Goal: Communication & Community: Share content

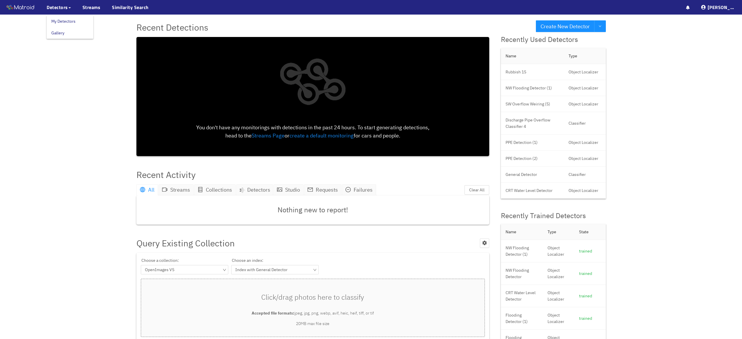
click at [54, 20] on link "My Detectors" at bounding box center [63, 21] width 24 height 12
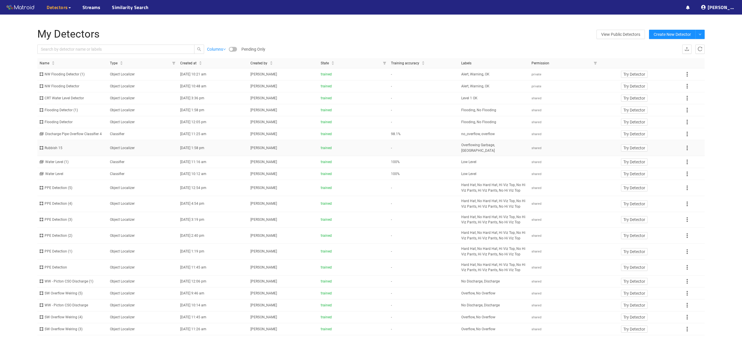
click at [51, 145] on div "Rubbish 15" at bounding box center [73, 148] width 66 height 6
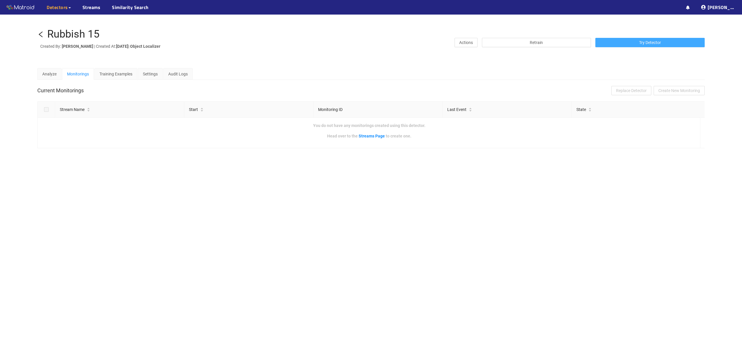
click at [614, 44] on button "Try Detector" at bounding box center [649, 42] width 109 height 9
click at [39, 36] on icon "left" at bounding box center [40, 34] width 7 height 7
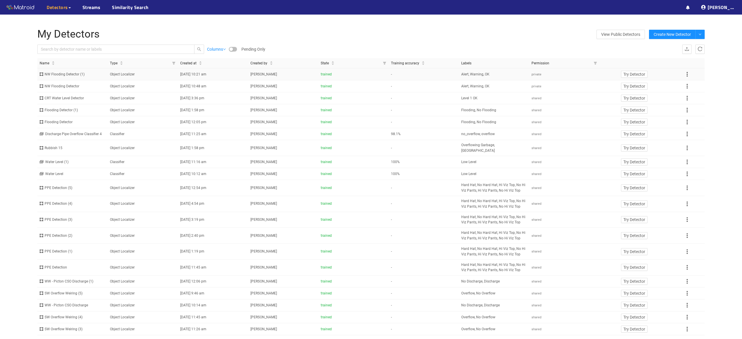
click at [71, 74] on div "NW Flooding Detector (1)" at bounding box center [73, 75] width 66 height 6
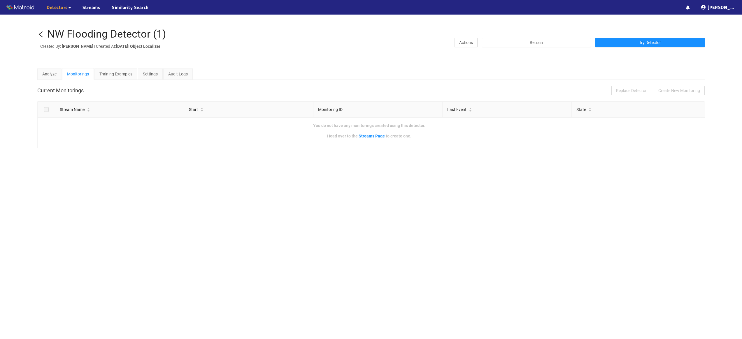
click at [41, 34] on icon "left" at bounding box center [40, 34] width 7 height 7
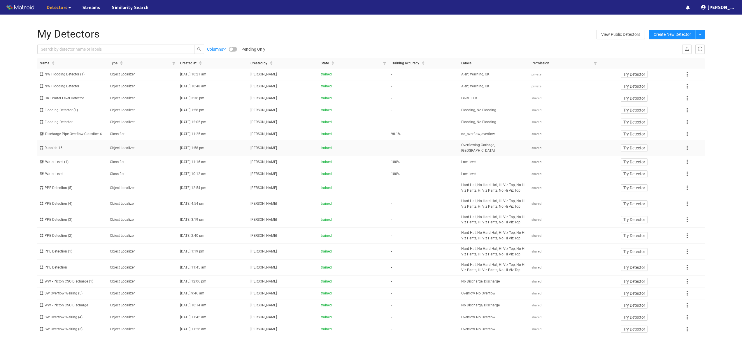
click at [52, 145] on div "Rubbish 15" at bounding box center [73, 148] width 66 height 6
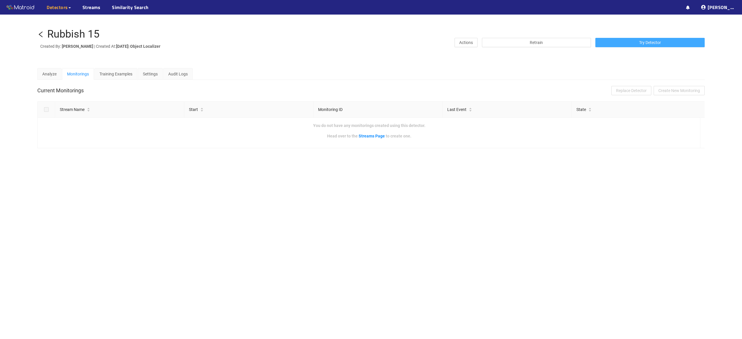
click at [639, 43] on span "Try Detector" at bounding box center [650, 42] width 22 height 6
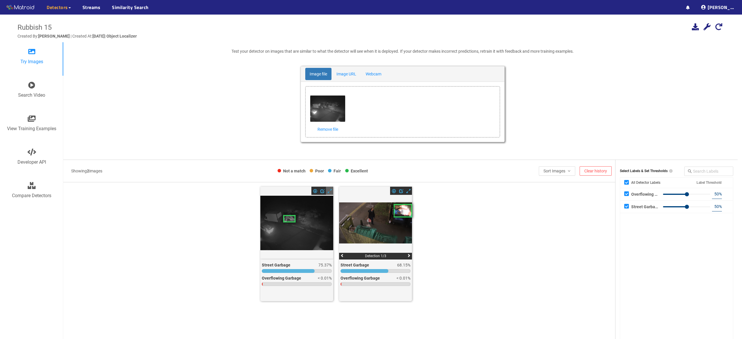
click at [329, 192] on span at bounding box center [330, 191] width 4 height 4
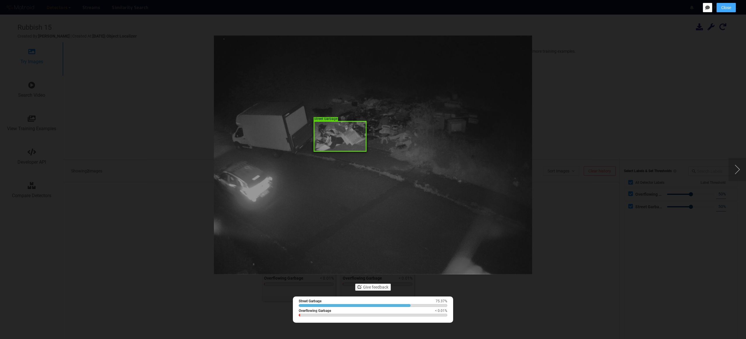
click at [725, 4] on span "Close" at bounding box center [727, 7] width 10 height 6
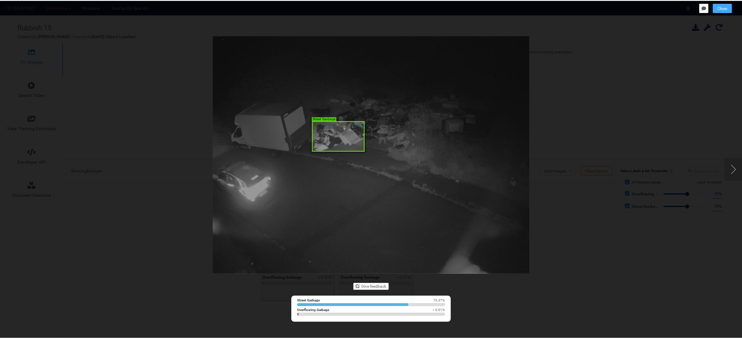
scroll to position [5, 0]
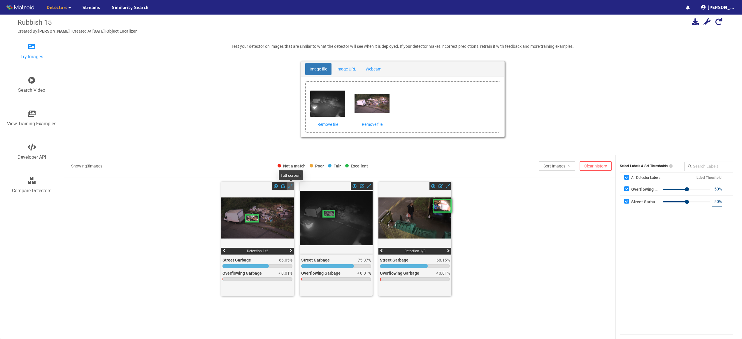
click at [291, 185] on span at bounding box center [290, 186] width 4 height 4
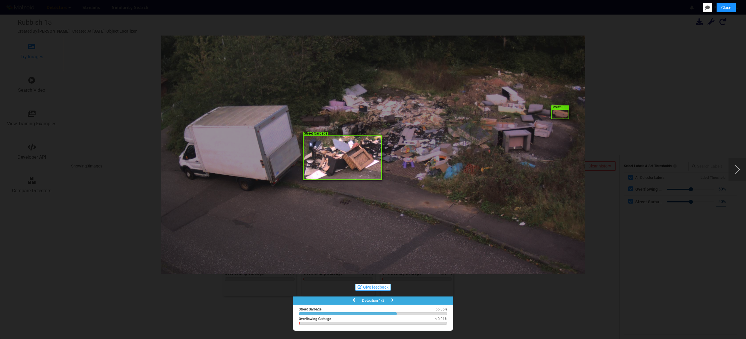
click at [376, 288] on button "Give feedback" at bounding box center [373, 287] width 36 height 7
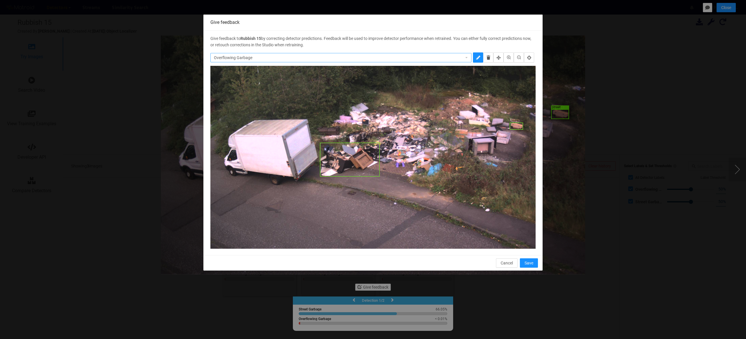
click at [464, 55] on span "Overflowing Garbage" at bounding box center [341, 57] width 254 height 9
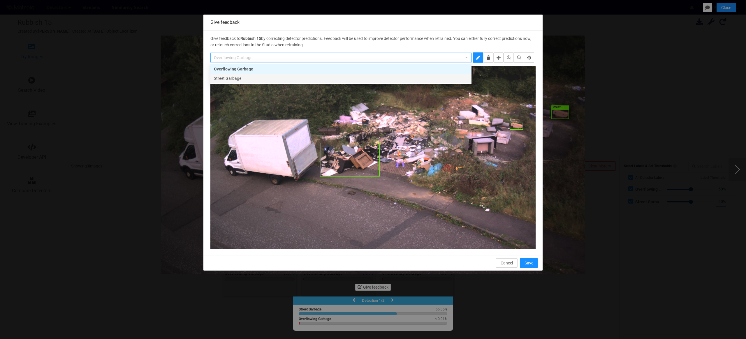
click at [395, 77] on div "Street Garbage" at bounding box center [341, 78] width 254 height 6
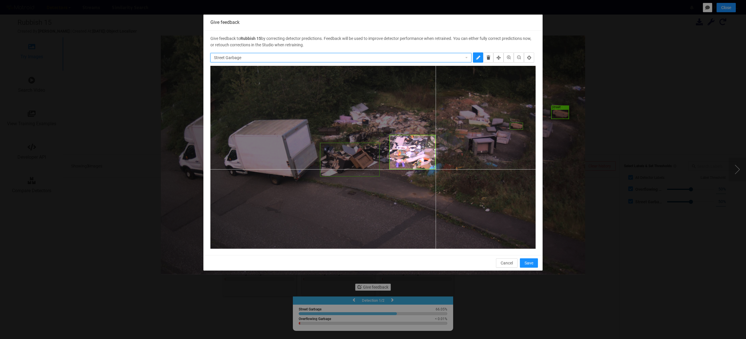
click at [436, 169] on div at bounding box center [372, 157] width 325 height 183
click at [373, 125] on div at bounding box center [372, 157] width 325 height 183
click at [491, 126] on div at bounding box center [372, 157] width 325 height 183
click at [396, 127] on div at bounding box center [372, 157] width 325 height 183
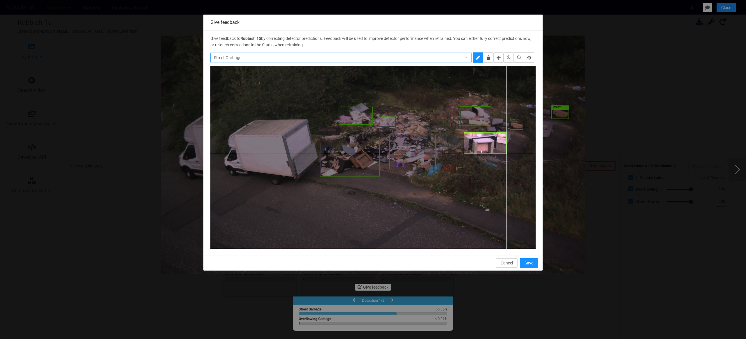
click at [506, 154] on div at bounding box center [372, 157] width 325 height 183
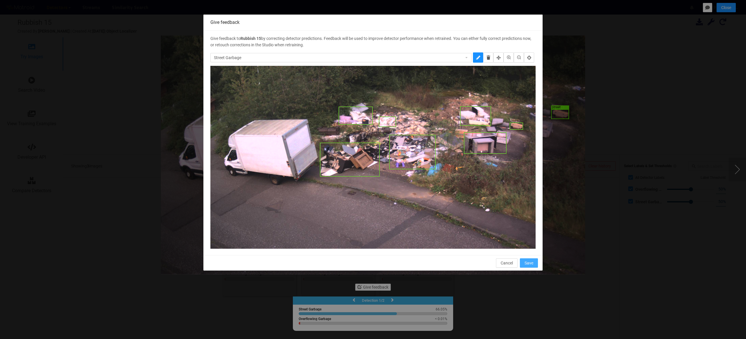
click at [529, 265] on span "Save" at bounding box center [529, 263] width 9 height 6
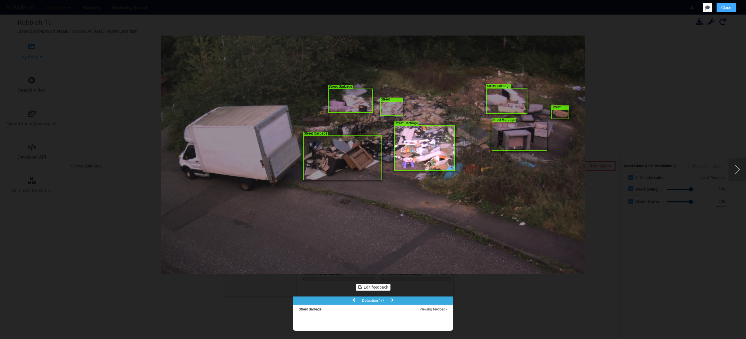
click at [722, 7] on span "Close" at bounding box center [727, 7] width 10 height 6
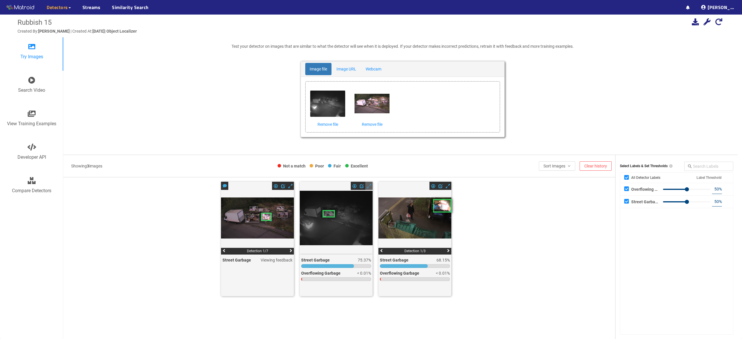
click at [371, 187] on div at bounding box center [368, 186] width 7 height 8
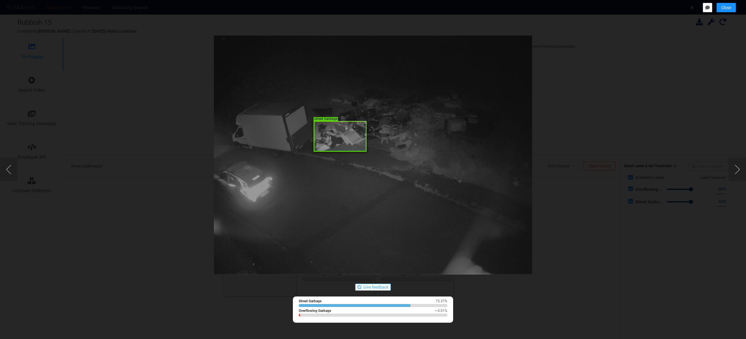
click at [366, 288] on button "Give feedback" at bounding box center [373, 287] width 36 height 7
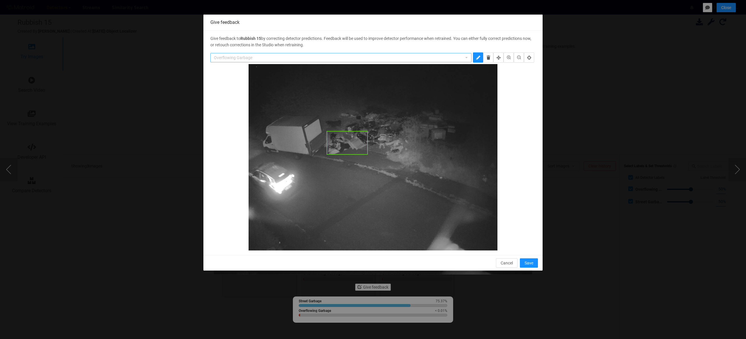
click at [355, 55] on span "Overflowing Garbage" at bounding box center [341, 57] width 254 height 9
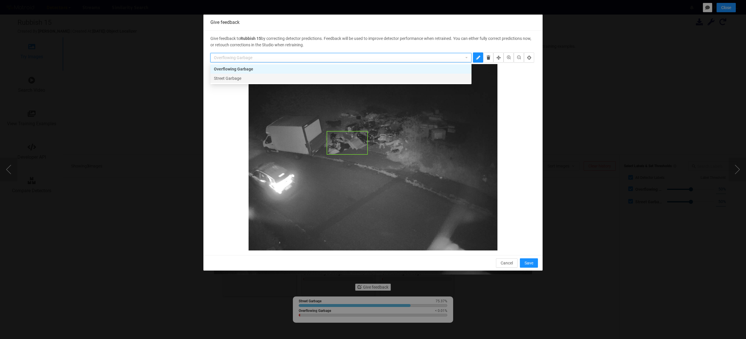
click at [340, 78] on div "Street Garbage" at bounding box center [341, 78] width 254 height 6
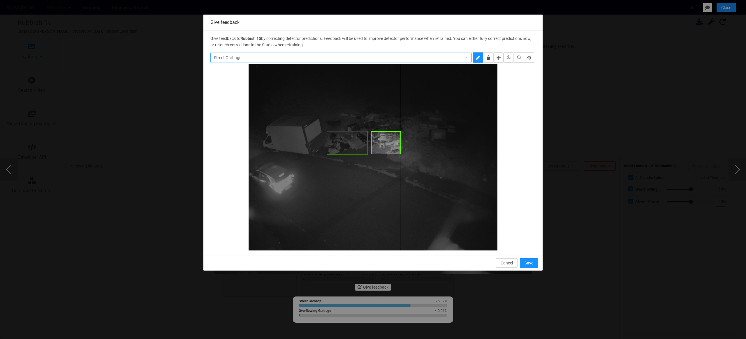
click at [402, 155] on div at bounding box center [373, 157] width 249 height 187
click at [392, 127] on div at bounding box center [373, 157] width 249 height 187
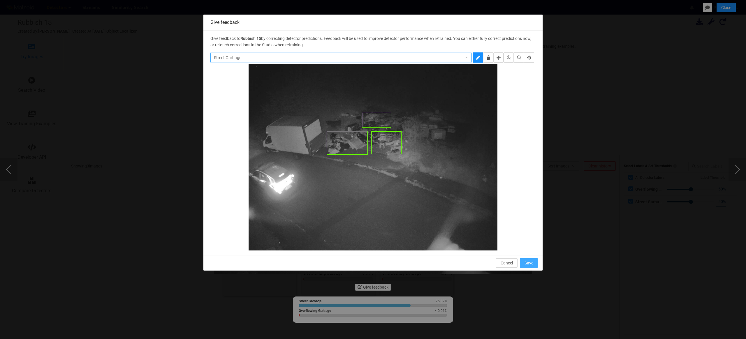
click at [532, 263] on span "Save" at bounding box center [529, 263] width 9 height 6
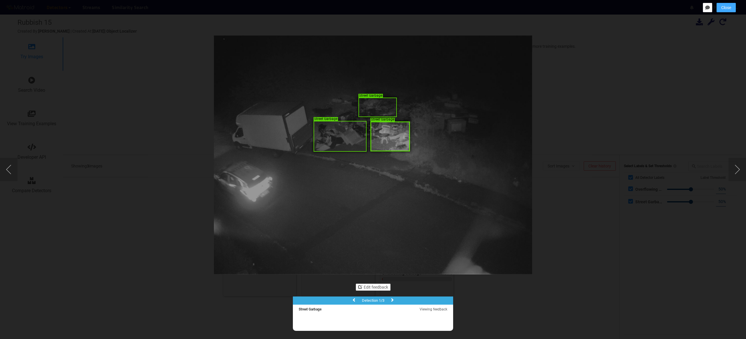
click at [729, 8] on span "Close" at bounding box center [727, 7] width 10 height 6
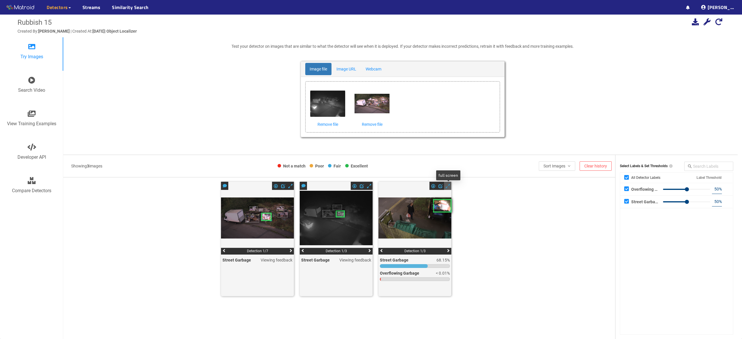
click at [448, 187] on span at bounding box center [448, 186] width 4 height 4
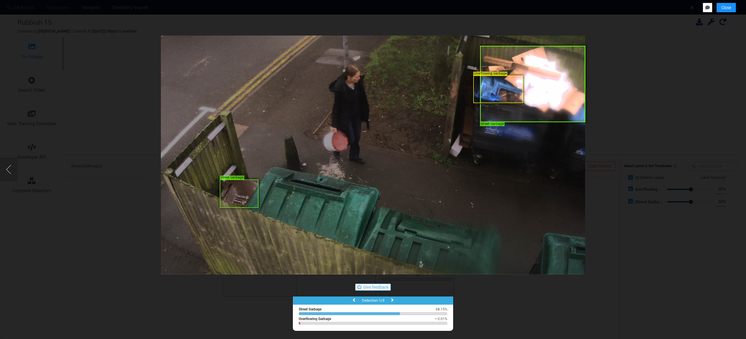
click at [380, 288] on button "Give feedback" at bounding box center [373, 287] width 36 height 7
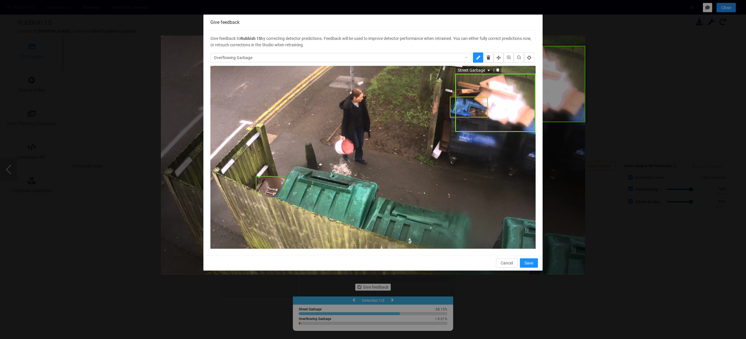
click at [490, 71] on icon "caret-down" at bounding box center [488, 70] width 3 height 3
click at [481, 80] on div "Overflowing Garbage" at bounding box center [478, 79] width 38 height 6
click at [529, 265] on span "Save" at bounding box center [529, 263] width 9 height 6
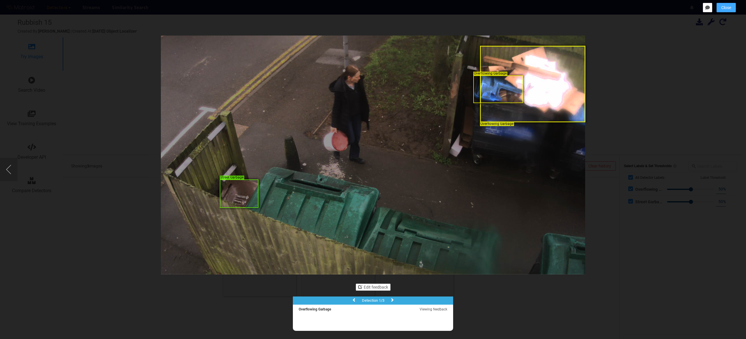
click at [722, 6] on span "Close" at bounding box center [727, 7] width 10 height 6
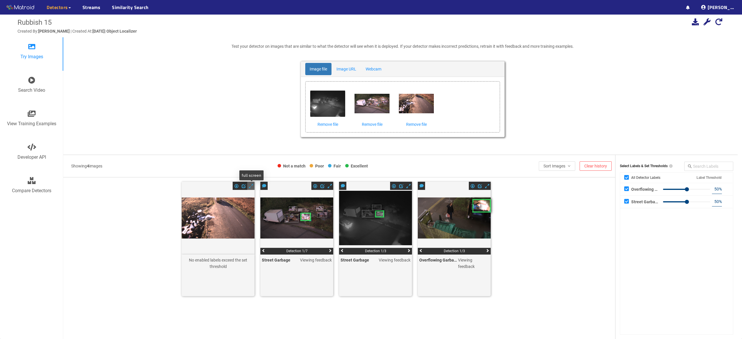
click at [250, 186] on span at bounding box center [251, 186] width 4 height 4
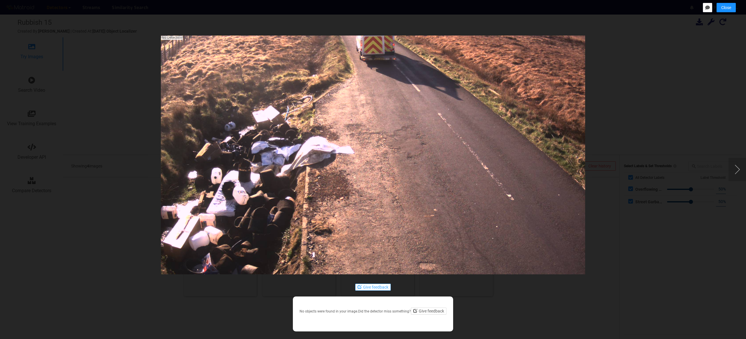
click at [378, 289] on button "Give feedback" at bounding box center [373, 287] width 36 height 7
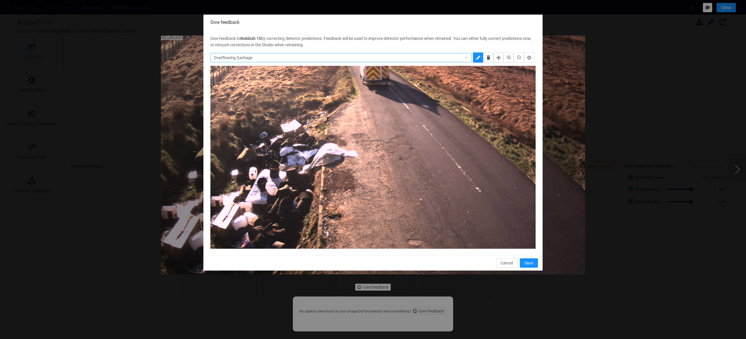
click at [293, 54] on span "Overflowing Garbage" at bounding box center [341, 57] width 254 height 9
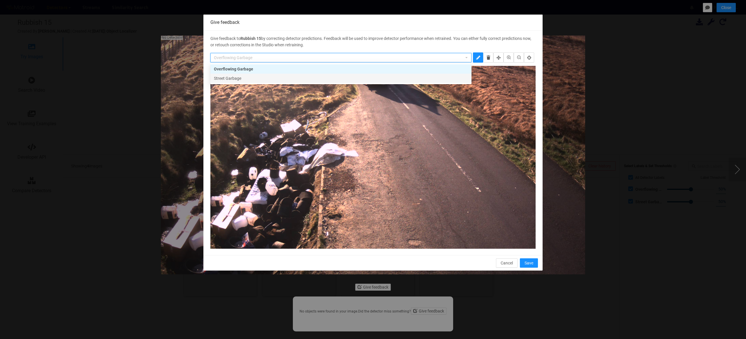
click at [265, 79] on div "Street Garbage" at bounding box center [341, 78] width 254 height 6
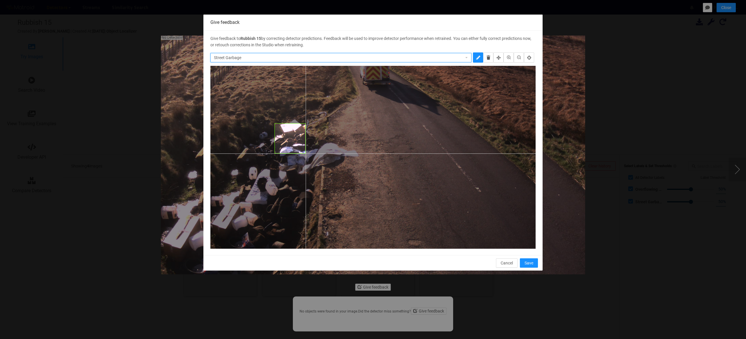
click at [306, 153] on div at bounding box center [372, 157] width 325 height 183
click at [344, 172] on div at bounding box center [372, 157] width 325 height 183
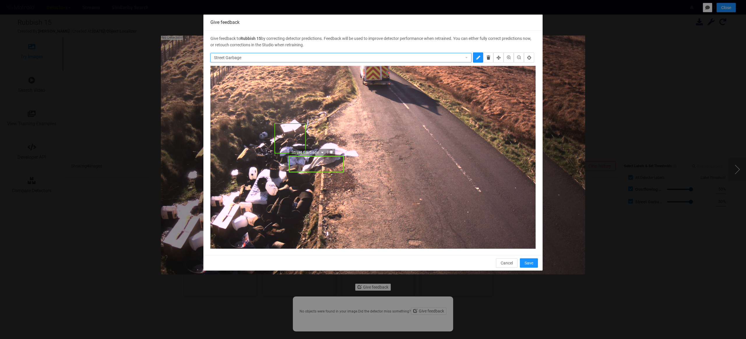
click at [333, 152] on icon "delete" at bounding box center [331, 152] width 3 height 3
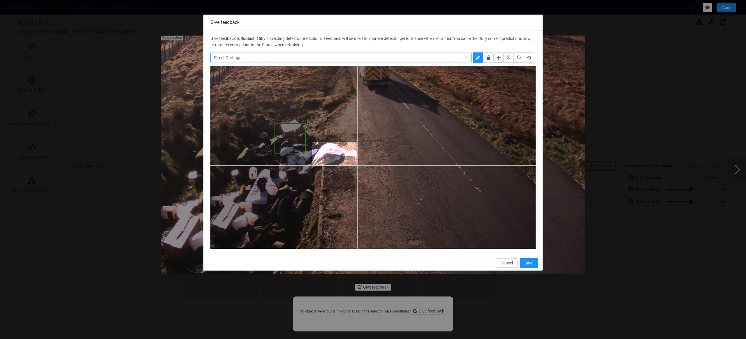
click at [357, 166] on div at bounding box center [372, 157] width 325 height 183
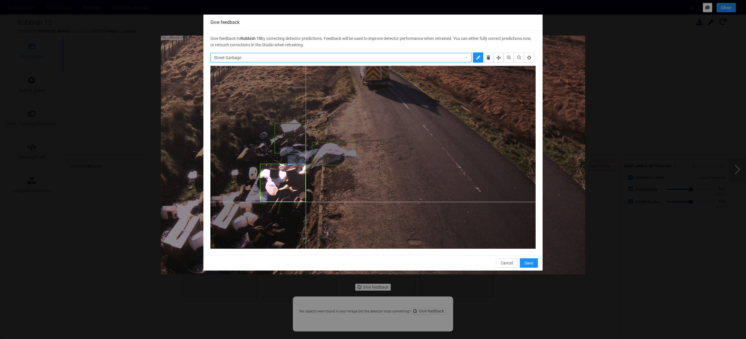
click at [306, 202] on div at bounding box center [372, 157] width 325 height 183
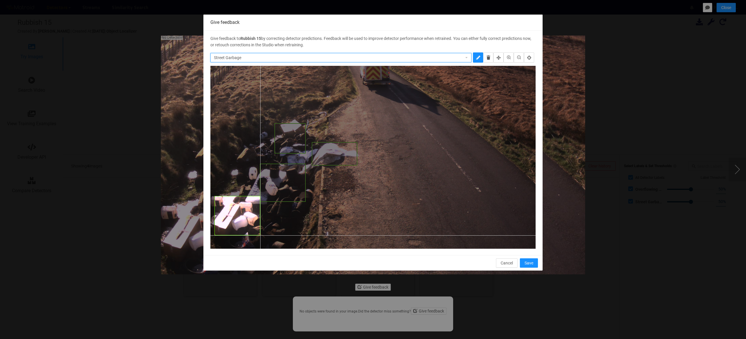
click at [260, 236] on div at bounding box center [372, 157] width 325 height 183
click at [273, 160] on div at bounding box center [372, 157] width 325 height 183
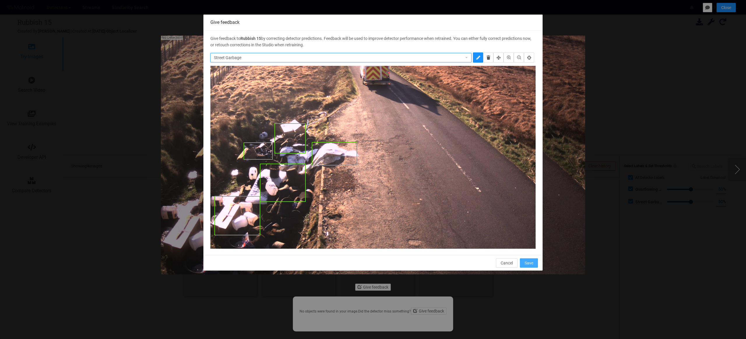
click at [525, 262] on span "Save" at bounding box center [529, 263] width 9 height 6
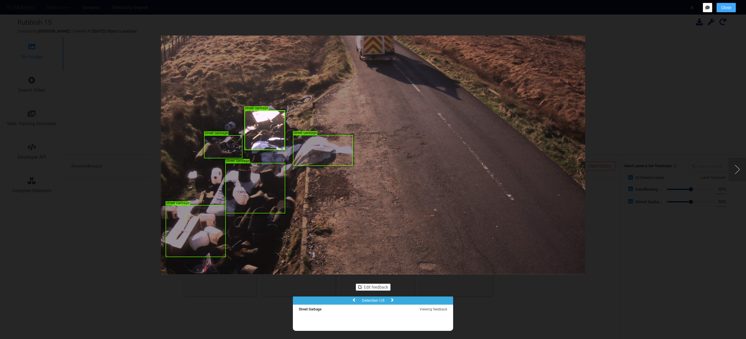
click at [729, 7] on span "Close" at bounding box center [727, 7] width 10 height 6
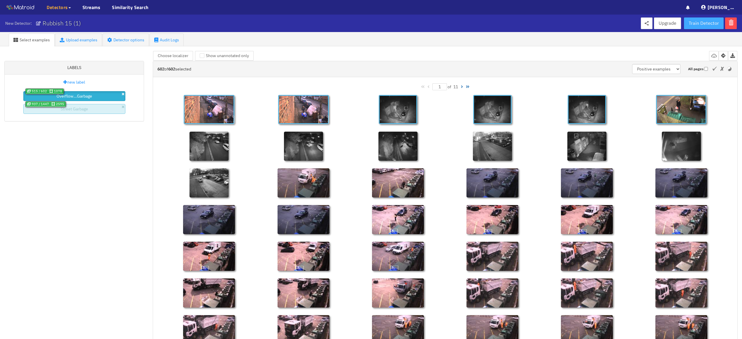
click at [703, 24] on span "Train Detector" at bounding box center [704, 23] width 30 height 7
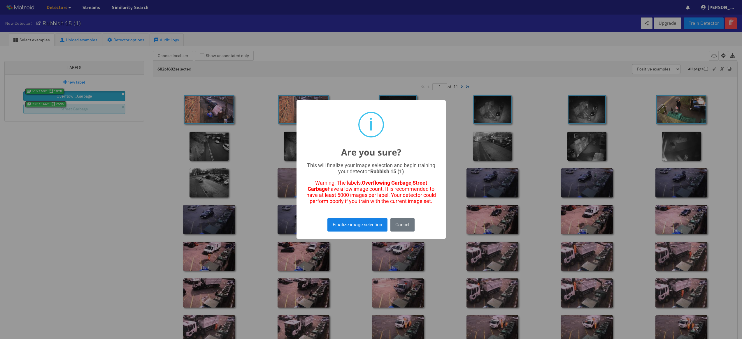
click at [370, 227] on button "Finalize image selection" at bounding box center [357, 224] width 60 height 13
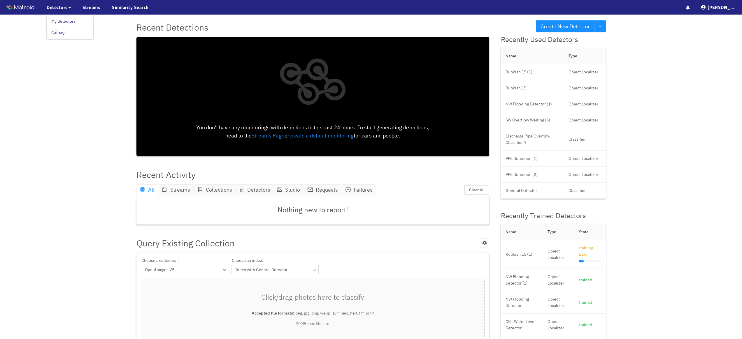
click at [66, 20] on link "My Detectors" at bounding box center [63, 21] width 24 height 12
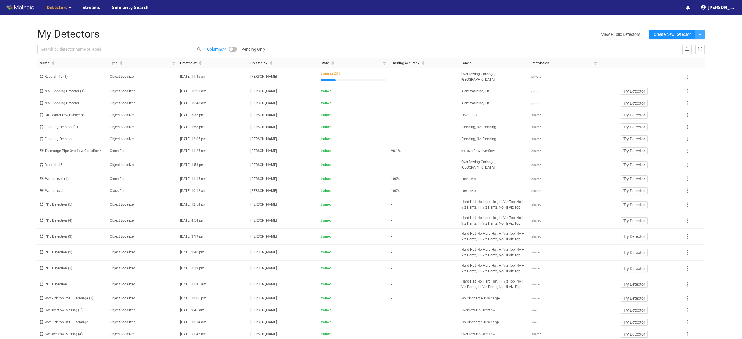
click at [701, 33] on icon "down" at bounding box center [700, 34] width 3 height 3
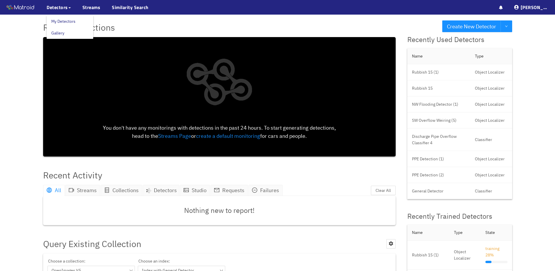
click at [63, 22] on link "My Detectors" at bounding box center [63, 21] width 24 height 12
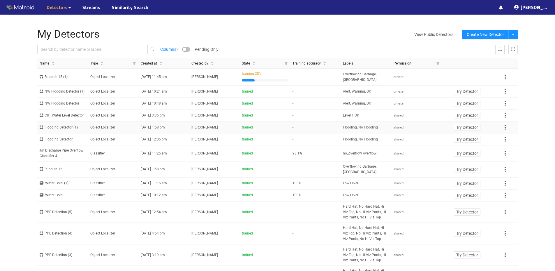
click at [61, 130] on div "Flooding Detector (1)" at bounding box center [63, 127] width 46 height 6
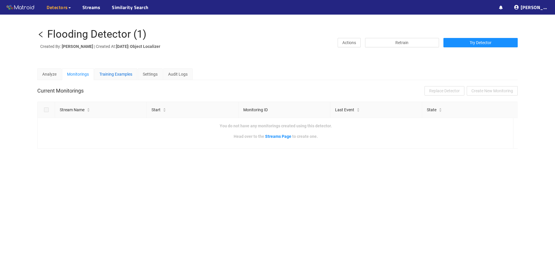
click at [114, 76] on div "Training Examples" at bounding box center [115, 74] width 33 height 6
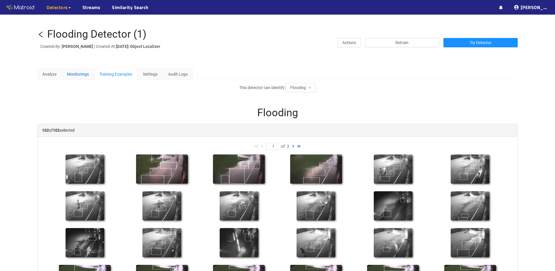
click at [81, 75] on div "Monitorings" at bounding box center [78, 74] width 22 height 6
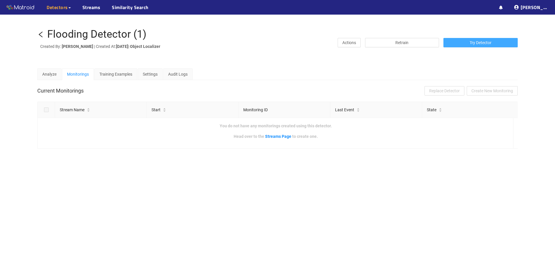
click at [467, 43] on button "Try Detector" at bounding box center [481, 42] width 74 height 9
click at [41, 35] on icon "left" at bounding box center [41, 34] width 4 height 6
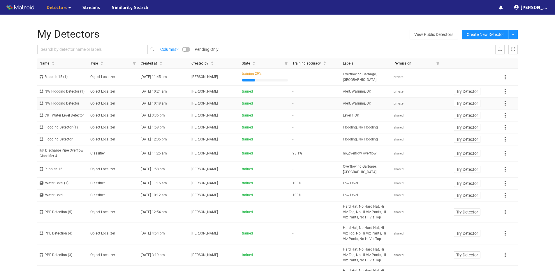
click at [72, 106] on div "NW Flooding Detector" at bounding box center [63, 104] width 46 height 6
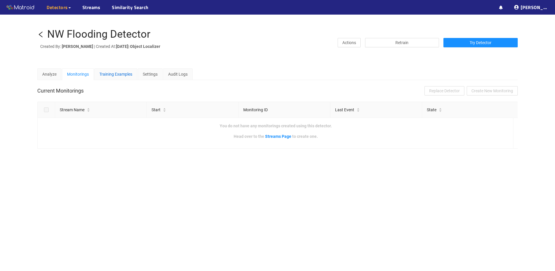
click at [106, 72] on div "Training Examples" at bounding box center [115, 74] width 33 height 6
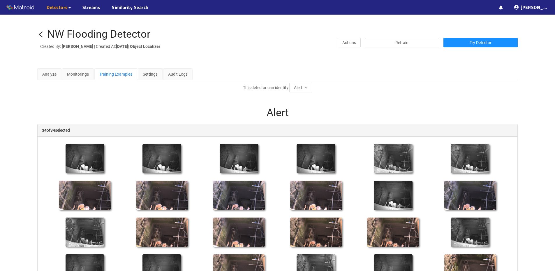
click at [41, 34] on icon "left" at bounding box center [40, 34] width 7 height 7
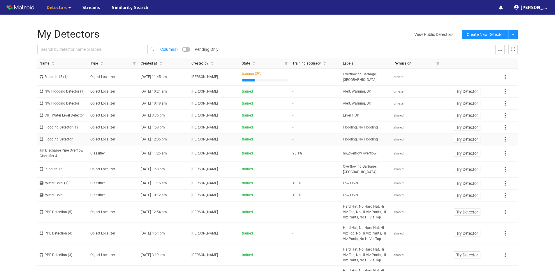
click at [60, 142] on div "Flooding Detector" at bounding box center [63, 139] width 46 height 6
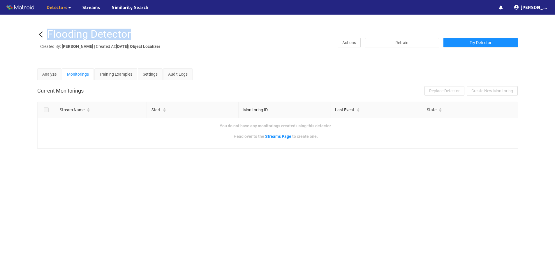
drag, startPoint x: 129, startPoint y: 34, endPoint x: 47, endPoint y: 32, distance: 81.4
click at [47, 32] on div "Flooding Detector" at bounding box center [89, 35] width 84 height 12
copy div "Flooding Detector"
click at [487, 44] on span "Try Detector" at bounding box center [481, 42] width 22 height 6
click at [41, 34] on icon "left" at bounding box center [40, 34] width 7 height 7
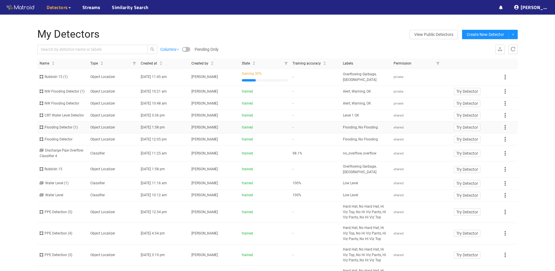
click at [52, 130] on div "Flooding Detector (1)" at bounding box center [63, 127] width 46 height 6
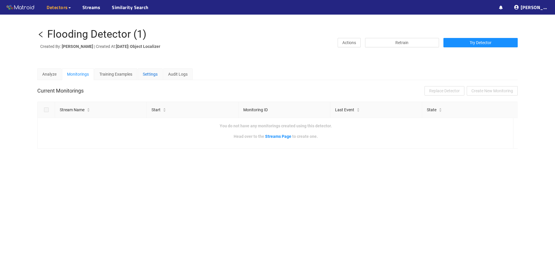
click at [148, 71] on div "Settings" at bounding box center [150, 74] width 15 height 6
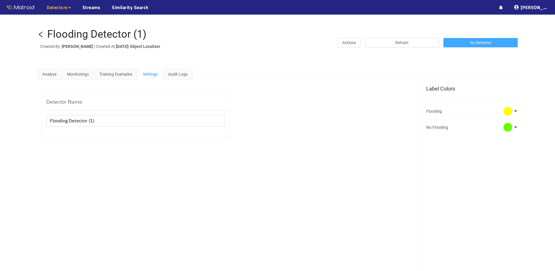
click at [500, 41] on button "Try Detector" at bounding box center [481, 42] width 74 height 9
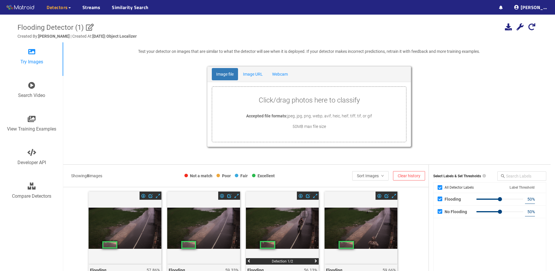
click at [58, 27] on span "Flooding Detector (1)" at bounding box center [50, 27] width 66 height 8
click at [58, 27] on input "Flooding Detector (1)" at bounding box center [63, 27] width 93 height 9
click at [164, 30] on div "Flooding Detector (1) Add localization Use a localizing detector to localize ob…" at bounding box center [277, 27] width 520 height 11
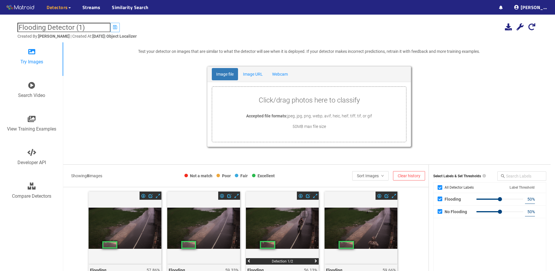
click at [113, 27] on icon "submit" at bounding box center [115, 27] width 4 height 5
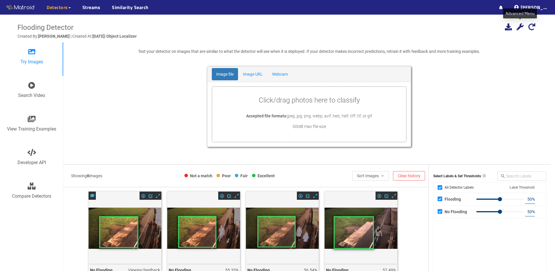
click at [520, 28] on icon at bounding box center [520, 26] width 7 height 7
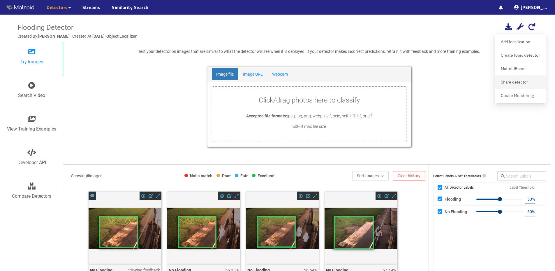
click at [517, 82] on div "Share detector" at bounding box center [521, 82] width 44 height 10
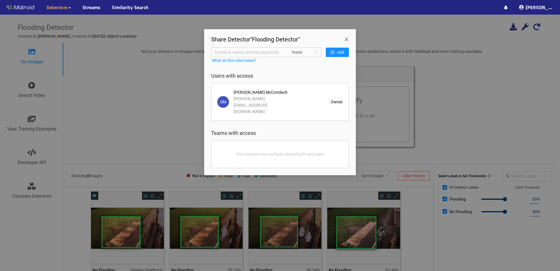
click at [347, 39] on span "Close" at bounding box center [347, 37] width 16 height 16
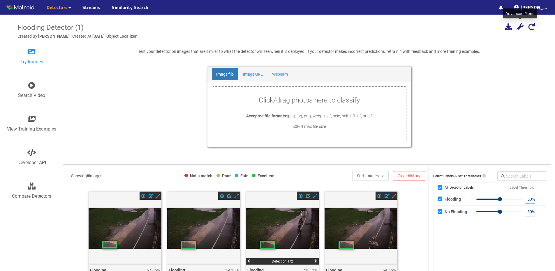
click at [518, 27] on icon at bounding box center [520, 26] width 7 height 7
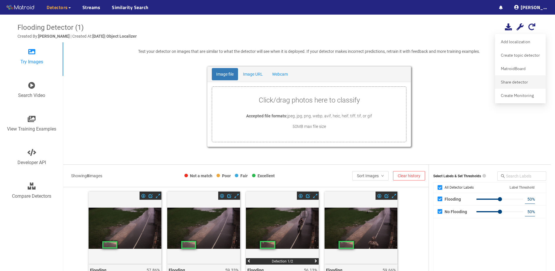
click at [510, 80] on div "Share detector" at bounding box center [521, 82] width 44 height 10
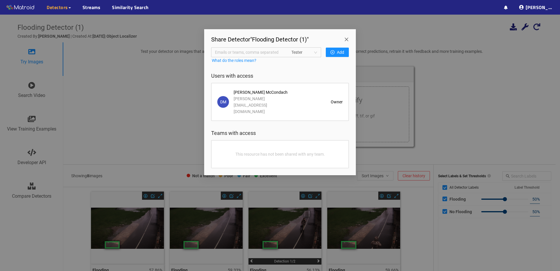
click at [249, 52] on span "Emails or teams, comma separated" at bounding box center [250, 52] width 70 height 6
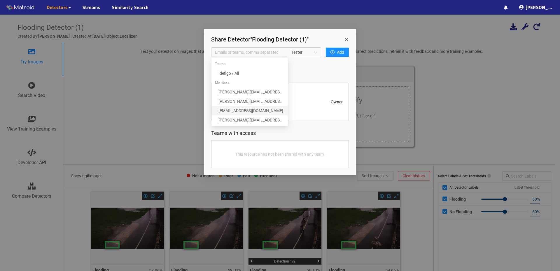
click at [227, 112] on div "api@idefigo.com" at bounding box center [251, 110] width 66 height 6
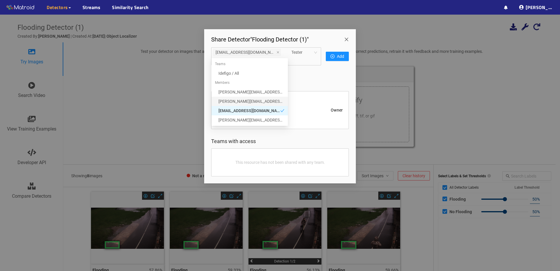
click at [305, 51] on span "Tester" at bounding box center [304, 52] width 26 height 9
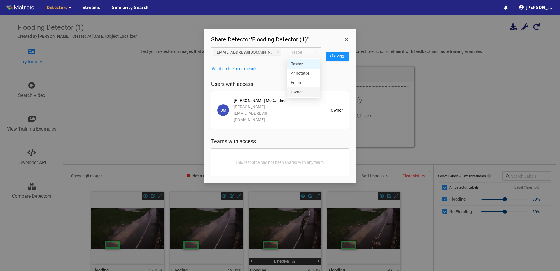
click at [298, 87] on div "Editor" at bounding box center [303, 82] width 33 height 9
click at [334, 54] on icon "plus-circle" at bounding box center [332, 56] width 4 height 4
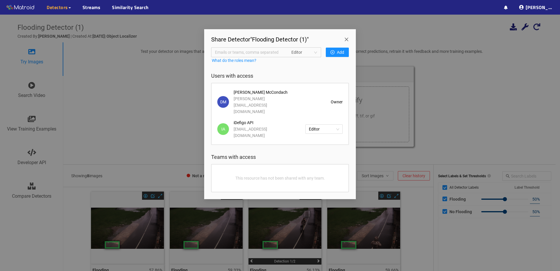
click at [345, 39] on span "Close" at bounding box center [347, 37] width 16 height 16
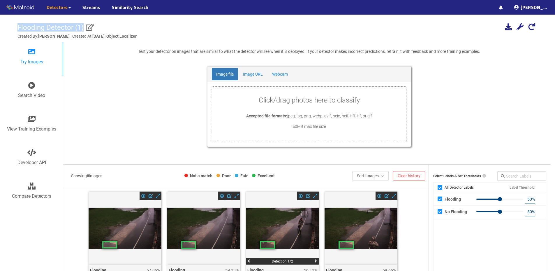
drag, startPoint x: 13, startPoint y: 27, endPoint x: 80, endPoint y: 27, distance: 67.3
click at [80, 27] on div "Flooding Detector (1) Add localization Use a localizing detector to localize ob…" at bounding box center [277, 268] width 555 height 507
copy span "Flooding Detector (1)"
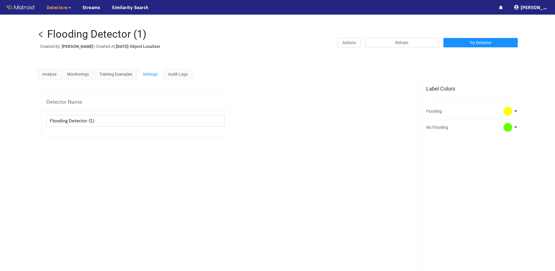
click at [44, 35] on icon "left" at bounding box center [40, 34] width 7 height 7
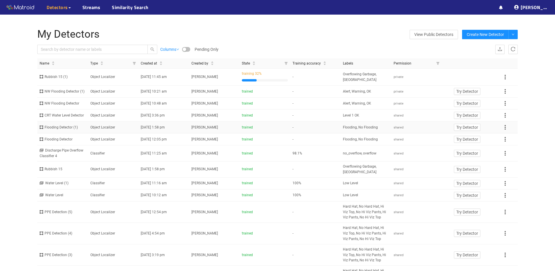
click at [62, 130] on div "Flooding Detector (1)" at bounding box center [63, 127] width 46 height 6
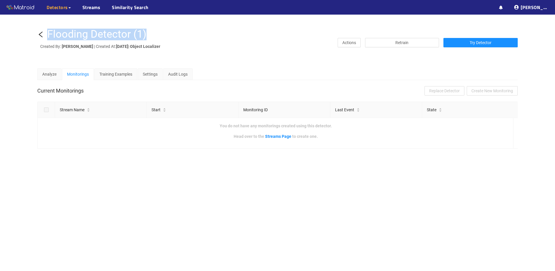
drag, startPoint x: 151, startPoint y: 34, endPoint x: 48, endPoint y: 36, distance: 102.9
click at [48, 36] on h1 "Flooding Detector (1)" at bounding box center [127, 35] width 180 height 12
copy div "Flooding Detector (1)"
click at [39, 35] on icon "left" at bounding box center [41, 34] width 4 height 6
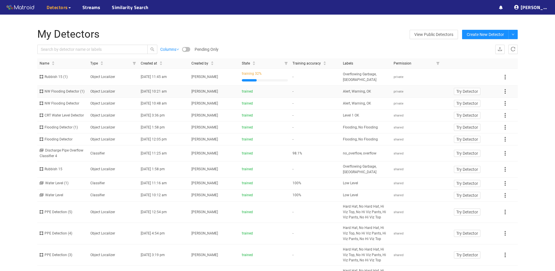
click at [67, 92] on div "NW Flooding Detector (1)" at bounding box center [63, 92] width 46 height 6
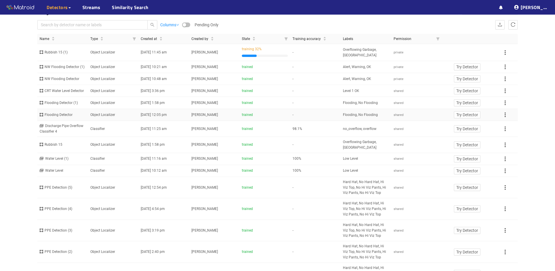
scroll to position [48, 0]
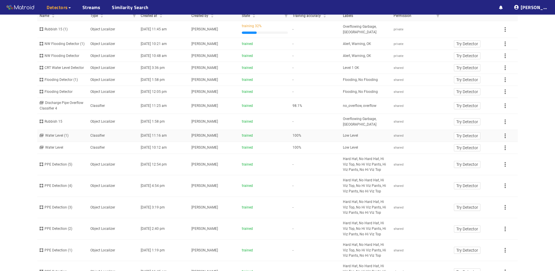
click at [75, 138] on div "Water Level (1)" at bounding box center [63, 136] width 46 height 6
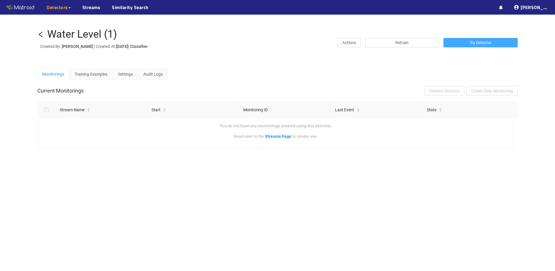
click at [470, 43] on span "Try Detector" at bounding box center [481, 42] width 22 height 6
click at [40, 34] on icon "left" at bounding box center [40, 34] width 7 height 7
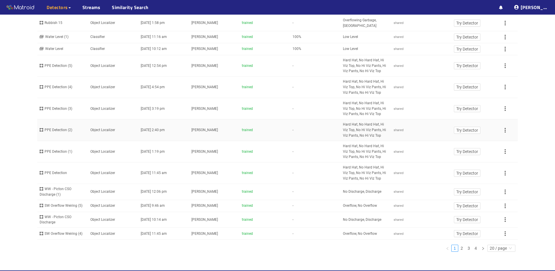
scroll to position [176, 0]
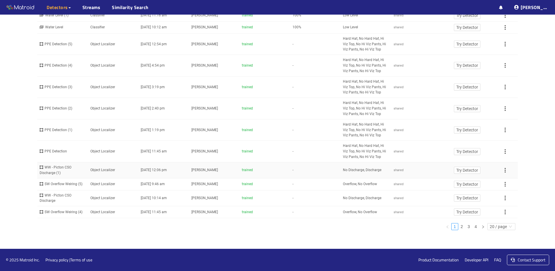
click at [74, 169] on div "WW - Picton CSO Discharge (1)" at bounding box center [63, 169] width 46 height 11
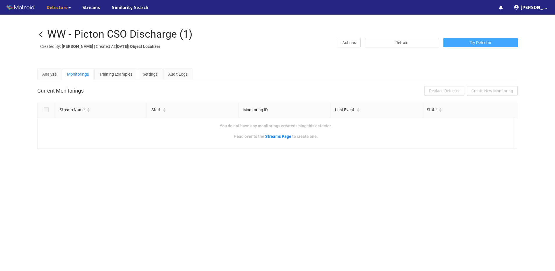
click at [488, 41] on span "Try Detector" at bounding box center [481, 42] width 22 height 6
click at [43, 37] on icon "left" at bounding box center [40, 34] width 7 height 7
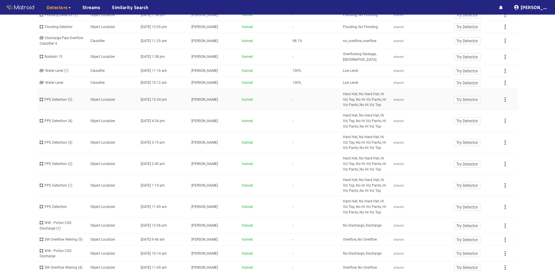
scroll to position [142, 0]
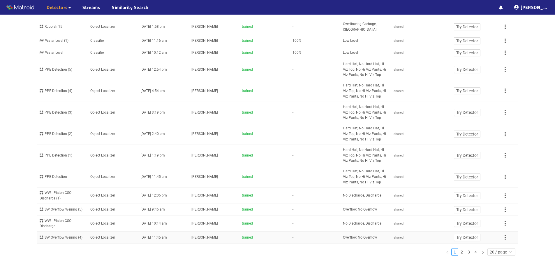
click at [68, 240] on div "SW Overflow Weiring (4)" at bounding box center [63, 237] width 46 height 6
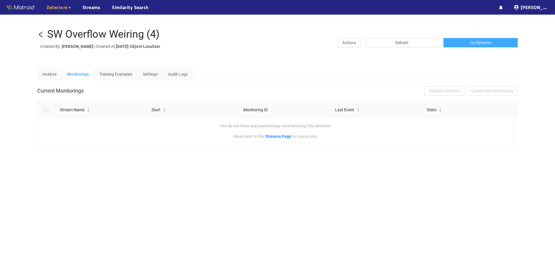
click at [471, 41] on span "Try Detector" at bounding box center [481, 42] width 22 height 6
click at [41, 33] on icon "left" at bounding box center [40, 34] width 7 height 7
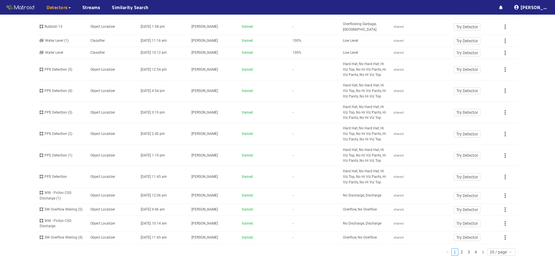
scroll to position [172, 0]
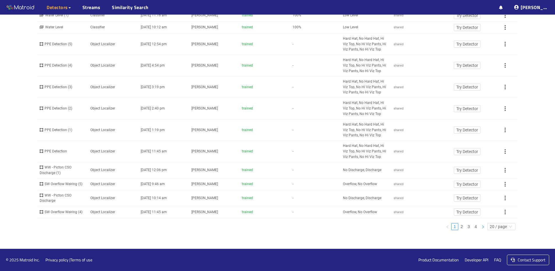
click at [483, 228] on icon "right" at bounding box center [484, 226] width 2 height 3
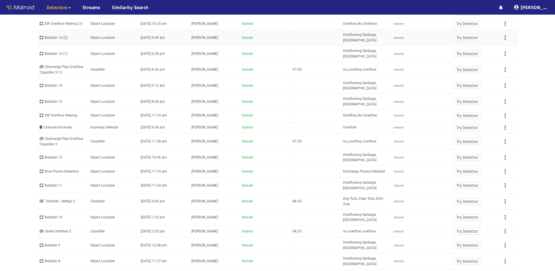
scroll to position [0, 0]
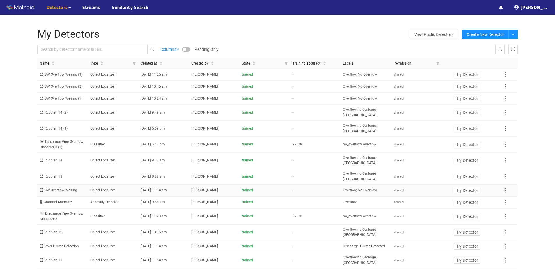
click at [64, 189] on div "SW Overflow Weiring" at bounding box center [63, 190] width 46 height 6
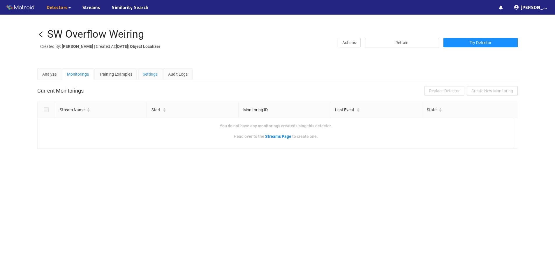
click at [162, 75] on div "Settings" at bounding box center [150, 74] width 25 height 12
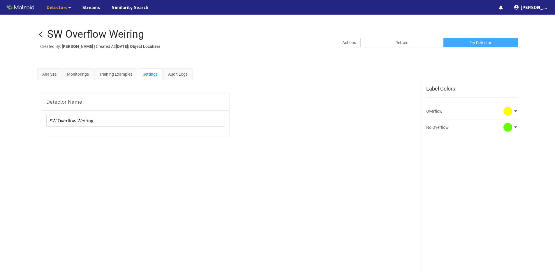
click at [478, 44] on span "Try Detector" at bounding box center [481, 42] width 22 height 6
click at [40, 32] on icon "left" at bounding box center [40, 34] width 7 height 7
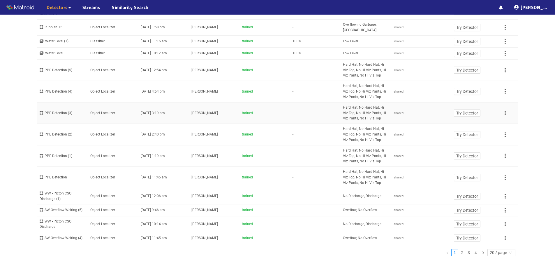
scroll to position [176, 0]
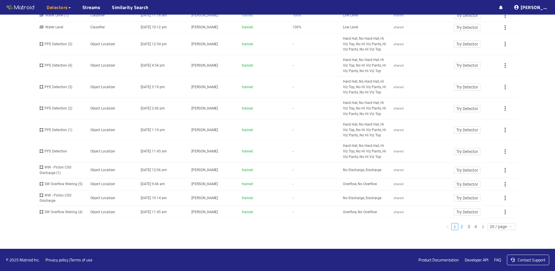
click at [463, 228] on link "2" at bounding box center [462, 226] width 6 height 6
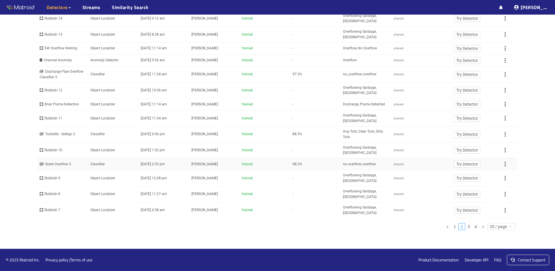
click at [69, 164] on div "Grate Overflow 5" at bounding box center [63, 164] width 46 height 6
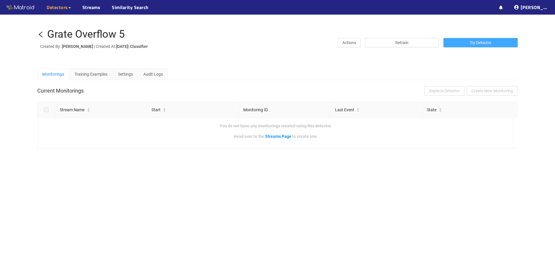
click at [470, 43] on span "Try Detector" at bounding box center [481, 42] width 22 height 6
click at [42, 34] on icon "left" at bounding box center [40, 34] width 7 height 7
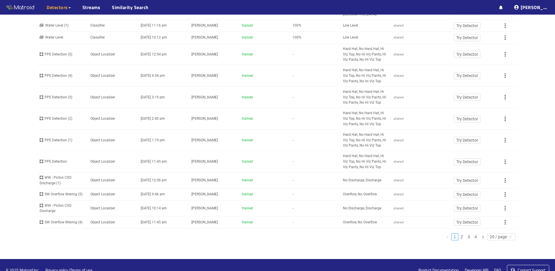
scroll to position [176, 0]
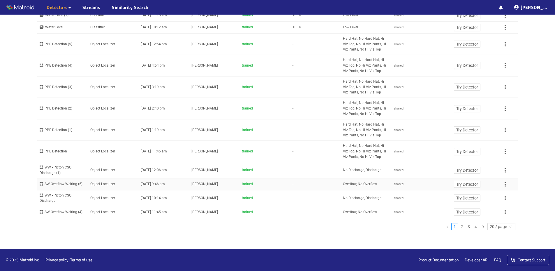
click at [74, 183] on div "SW Overflow Weiring (5)" at bounding box center [63, 184] width 46 height 6
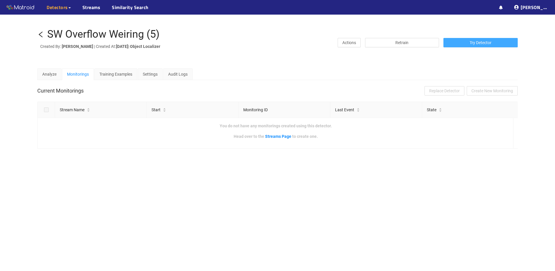
click at [483, 41] on span "Try Detector" at bounding box center [481, 42] width 22 height 6
click at [41, 34] on icon "left" at bounding box center [40, 34] width 7 height 7
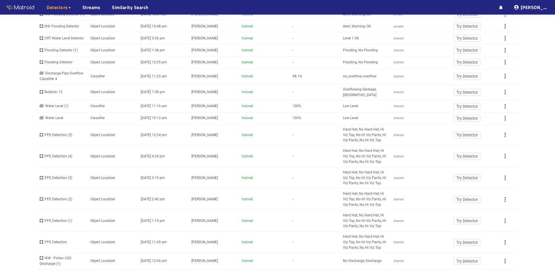
scroll to position [176, 0]
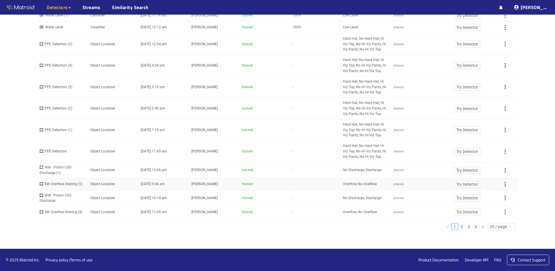
click at [69, 184] on div "SW Overflow Weiring (5)" at bounding box center [63, 184] width 46 height 6
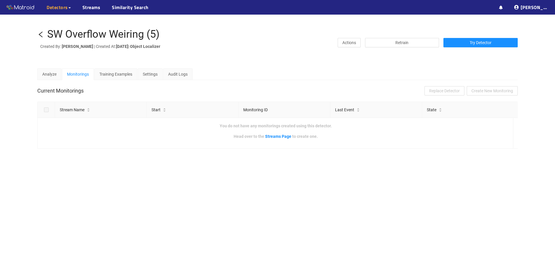
click at [45, 33] on h1 "SW Overflow Weiring (5)" at bounding box center [127, 35] width 180 height 12
click at [45, 34] on h1 "SW Overflow Weiring (5)" at bounding box center [127, 35] width 180 height 12
click at [43, 34] on icon "left" at bounding box center [40, 34] width 7 height 7
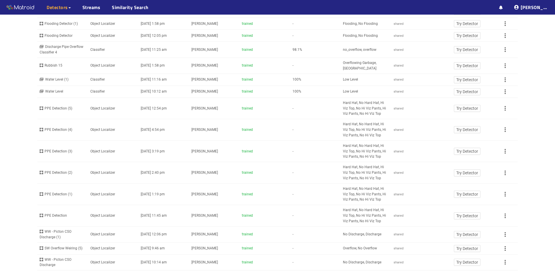
scroll to position [174, 0]
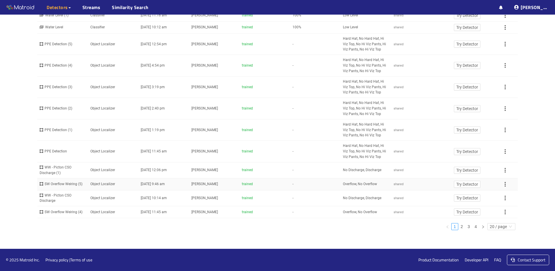
click at [61, 185] on div "SW Overflow Weiring (5)" at bounding box center [63, 184] width 46 height 6
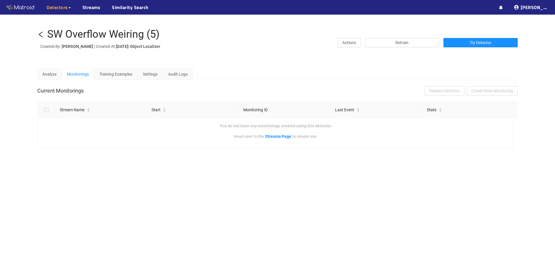
click at [42, 35] on icon "left" at bounding box center [40, 34] width 7 height 7
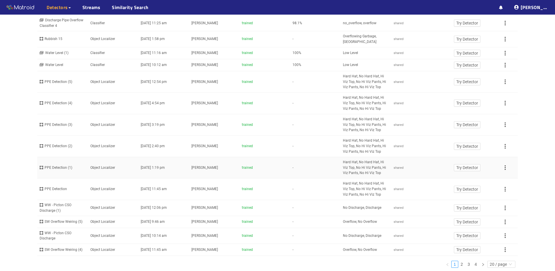
scroll to position [176, 0]
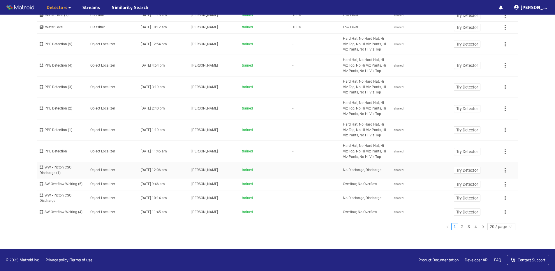
click at [55, 168] on div "WW - Picton CSO Discharge (1)" at bounding box center [63, 169] width 46 height 11
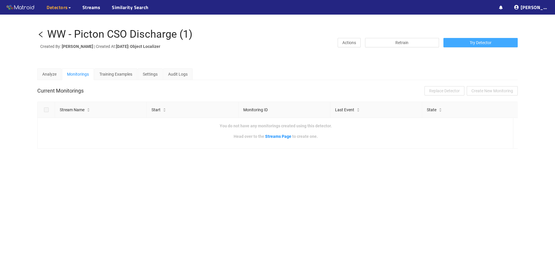
click at [483, 43] on span "Try Detector" at bounding box center [481, 42] width 22 height 6
click at [43, 33] on icon "left" at bounding box center [40, 34] width 7 height 7
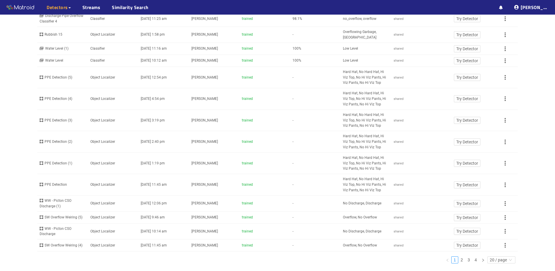
scroll to position [164, 0]
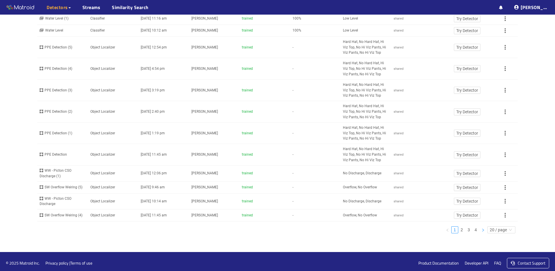
click at [483, 231] on icon "right" at bounding box center [483, 229] width 3 height 3
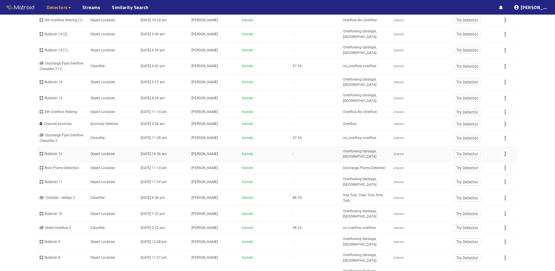
scroll to position [142, 0]
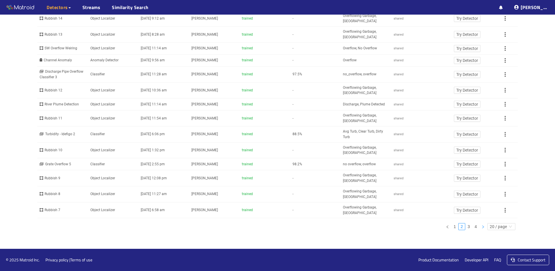
click at [482, 226] on icon "right" at bounding box center [483, 226] width 3 height 3
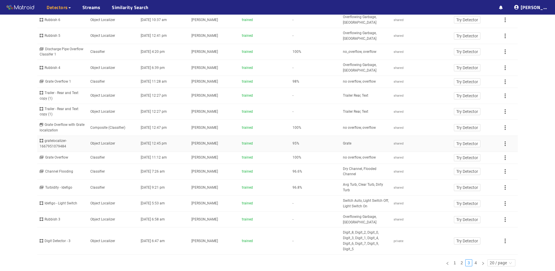
scroll to position [103, 0]
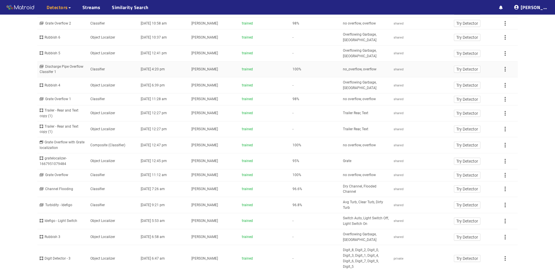
click at [59, 69] on div "Discharge Pipe Overflow Classifer 1" at bounding box center [63, 69] width 46 height 11
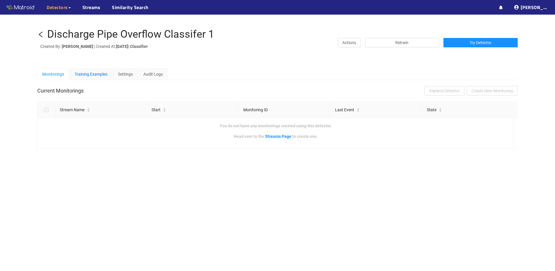
click at [102, 73] on div "Training Examples" at bounding box center [91, 74] width 33 height 6
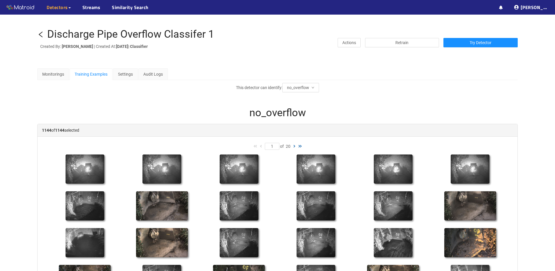
click at [41, 34] on icon "left" at bounding box center [40, 34] width 7 height 7
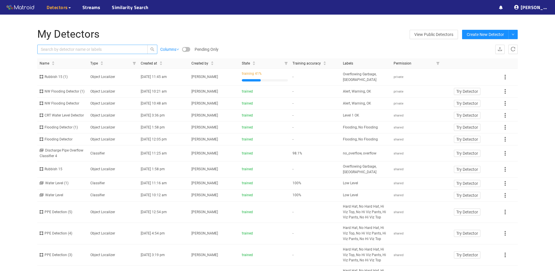
click at [58, 48] on input "text" at bounding box center [90, 49] width 98 height 6
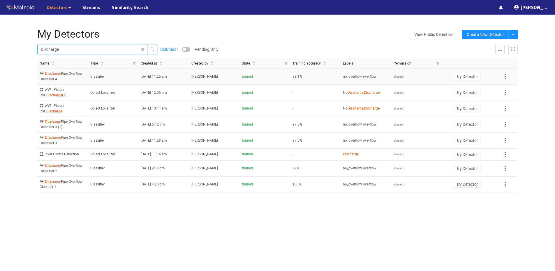
type input "Discharge"
click at [57, 76] on div "Discharge Pipe Overflow Classifier 4" at bounding box center [63, 76] width 46 height 11
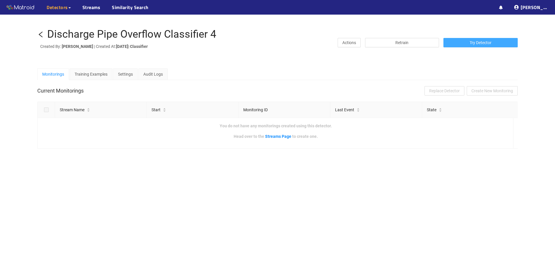
click at [497, 42] on button "Try Detector" at bounding box center [481, 42] width 74 height 9
click at [41, 36] on icon "left" at bounding box center [41, 34] width 4 height 6
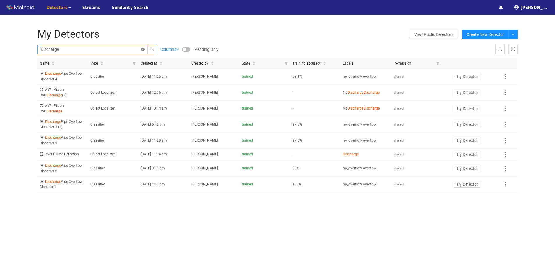
click at [143, 50] on icon "close-circle" at bounding box center [142, 49] width 3 height 3
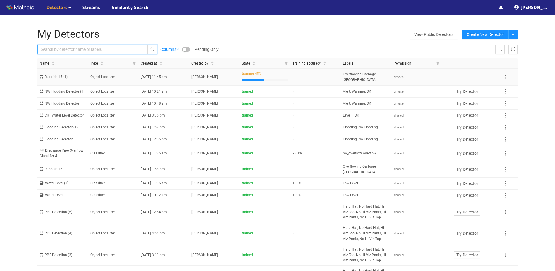
click at [66, 78] on div "Rubbish 15 (1)" at bounding box center [63, 77] width 46 height 6
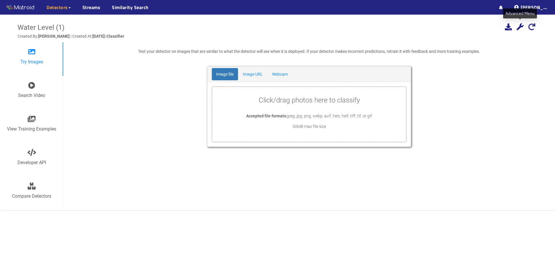
click at [521, 27] on icon at bounding box center [520, 26] width 7 height 7
click at [507, 70] on div "Share detector" at bounding box center [521, 68] width 38 height 10
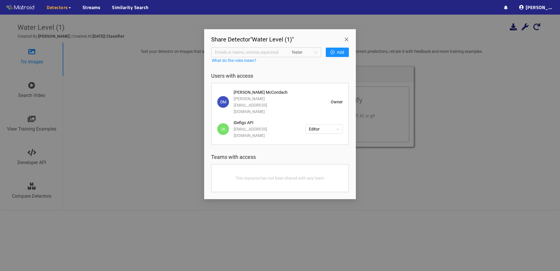
click at [346, 39] on span "Close" at bounding box center [347, 37] width 16 height 16
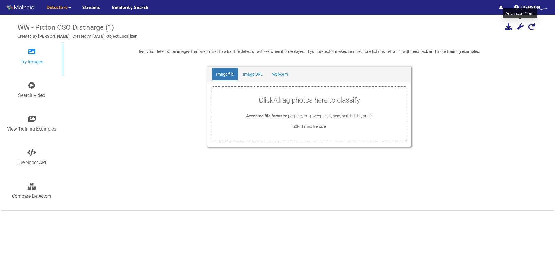
click at [519, 27] on icon at bounding box center [520, 26] width 7 height 7
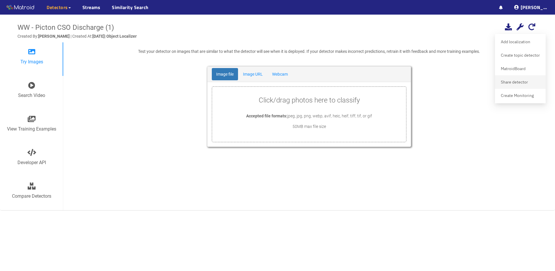
click at [510, 79] on div "Share detector" at bounding box center [521, 82] width 44 height 10
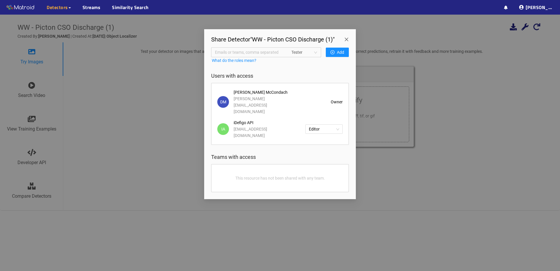
click at [347, 39] on span "Close" at bounding box center [347, 37] width 16 height 16
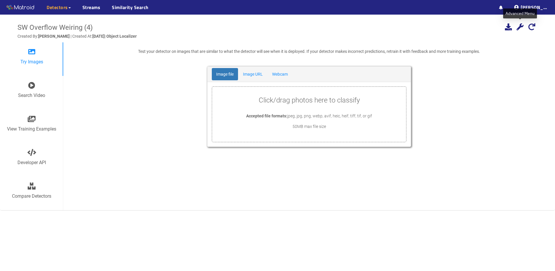
click at [522, 30] on icon at bounding box center [520, 26] width 7 height 7
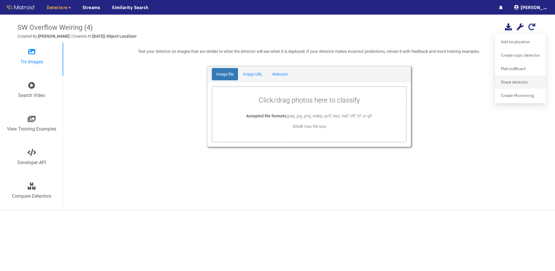
click at [504, 81] on div "Share detector" at bounding box center [521, 82] width 44 height 10
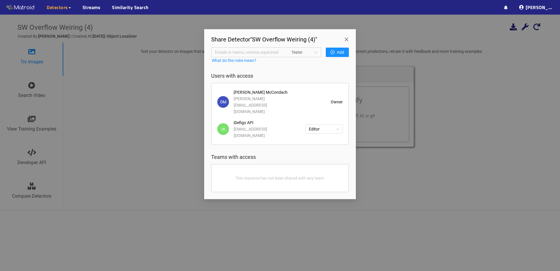
click at [347, 39] on span "Close" at bounding box center [347, 37] width 16 height 16
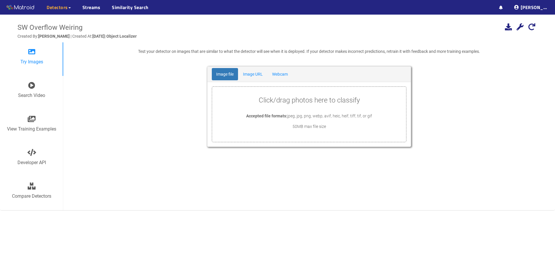
click at [518, 28] on icon at bounding box center [520, 26] width 7 height 7
click at [511, 82] on div "Share detector" at bounding box center [521, 82] width 44 height 10
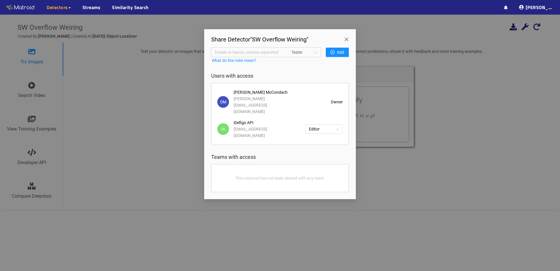
click at [345, 38] on span "Close" at bounding box center [347, 37] width 16 height 16
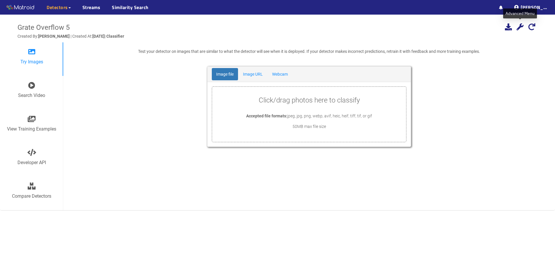
click at [522, 26] on icon at bounding box center [520, 26] width 7 height 7
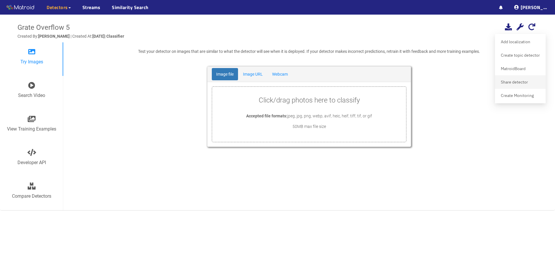
click at [507, 85] on div "Share detector" at bounding box center [521, 82] width 44 height 10
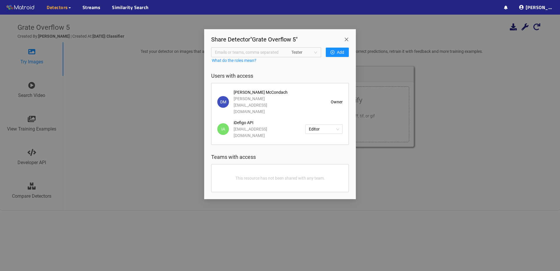
click at [346, 38] on span "Close" at bounding box center [347, 37] width 16 height 16
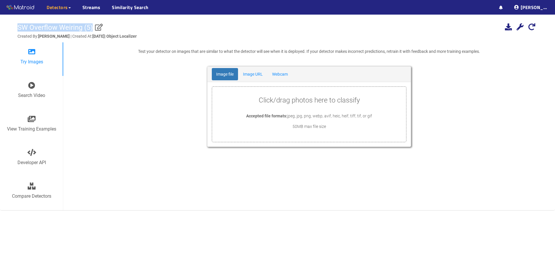
drag, startPoint x: 13, startPoint y: 25, endPoint x: 93, endPoint y: 30, distance: 80.0
click at [93, 30] on div "SW Overflow Weiring (5) Add localization Use a localizing detector to localize …" at bounding box center [277, 115] width 555 height 201
copy span "SW Overflow Weiring (5)"
click at [518, 28] on icon at bounding box center [520, 26] width 7 height 7
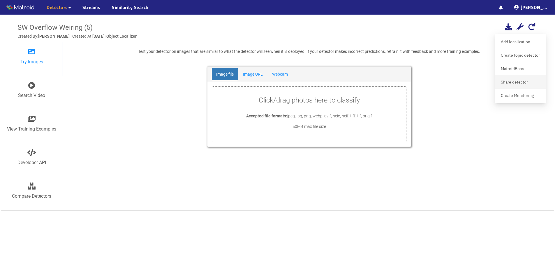
click at [512, 83] on div "Share detector" at bounding box center [521, 82] width 44 height 10
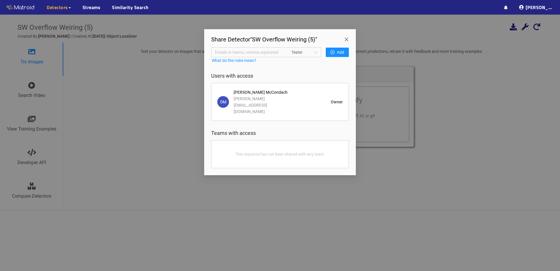
click at [257, 49] on span "Emails or teams, comma separated" at bounding box center [250, 52] width 70 height 6
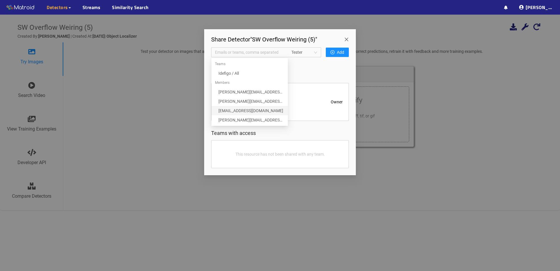
click at [248, 111] on div "[EMAIL_ADDRESS][DOMAIN_NAME]" at bounding box center [251, 110] width 66 height 6
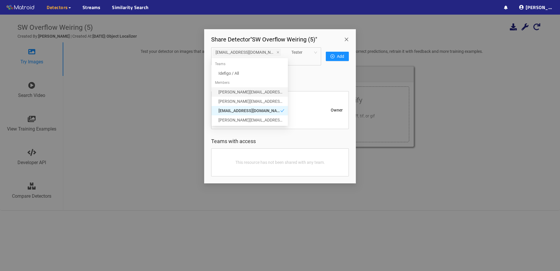
click at [309, 50] on span "Tester" at bounding box center [304, 52] width 26 height 9
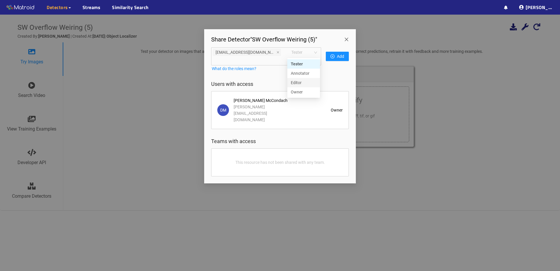
click at [301, 83] on div "Editor" at bounding box center [304, 82] width 26 height 6
click at [334, 52] on button "Add" at bounding box center [337, 56] width 23 height 9
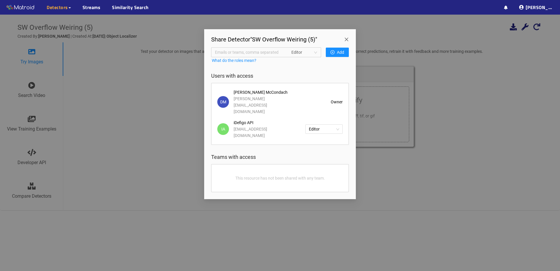
click at [346, 38] on span "Close" at bounding box center [347, 37] width 16 height 16
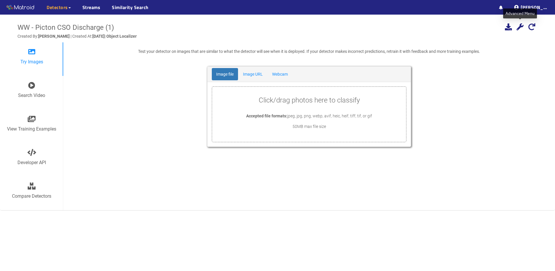
click at [518, 25] on icon at bounding box center [520, 26] width 7 height 7
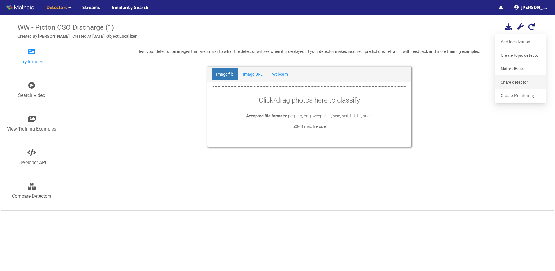
click at [506, 78] on div "Share detector" at bounding box center [521, 82] width 44 height 10
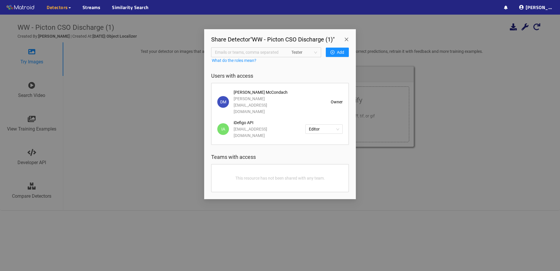
click at [349, 38] on span "Close" at bounding box center [347, 37] width 16 height 16
